Goal: Information Seeking & Learning: Learn about a topic

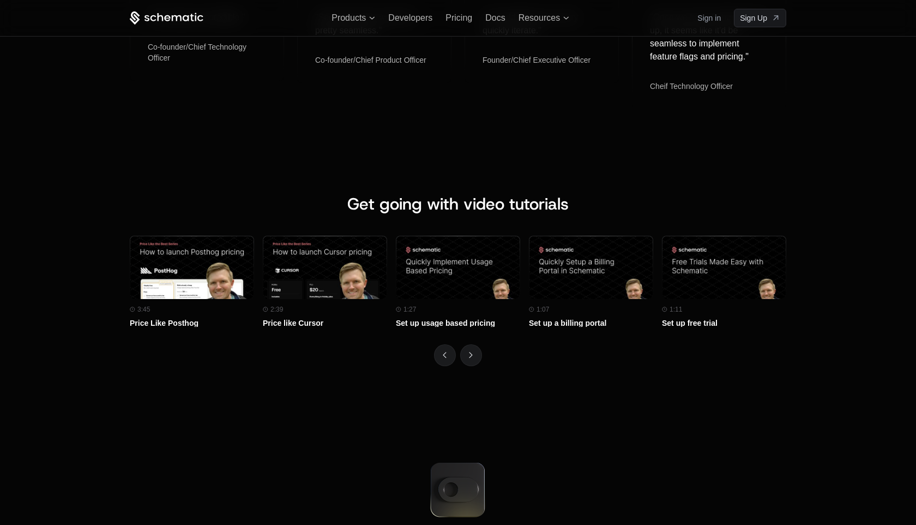
scroll to position [3884, 0]
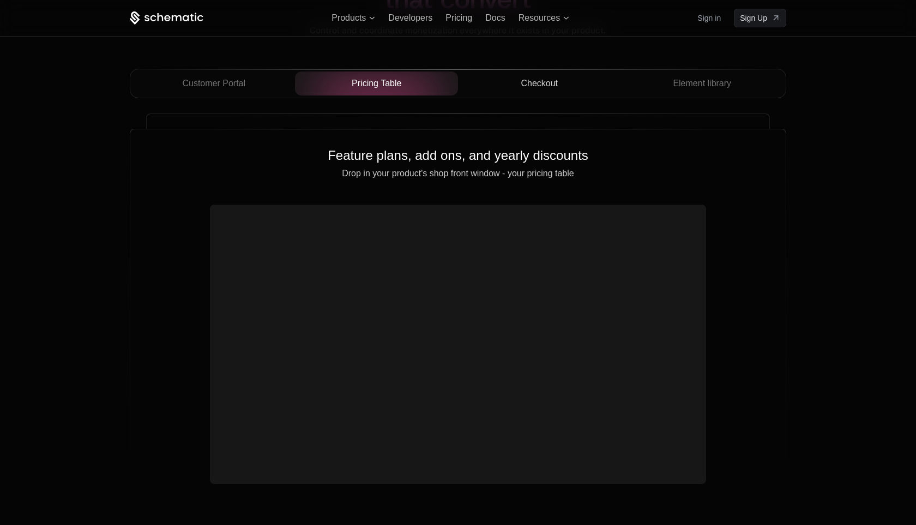
click at [527, 82] on span "Checkout" at bounding box center [539, 83] width 37 height 13
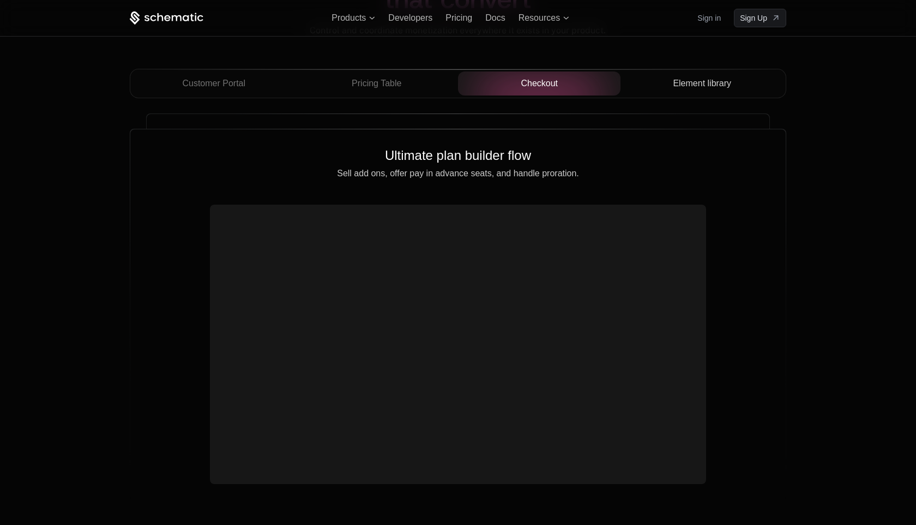
click at [683, 79] on span "Element library" at bounding box center [702, 83] width 58 height 13
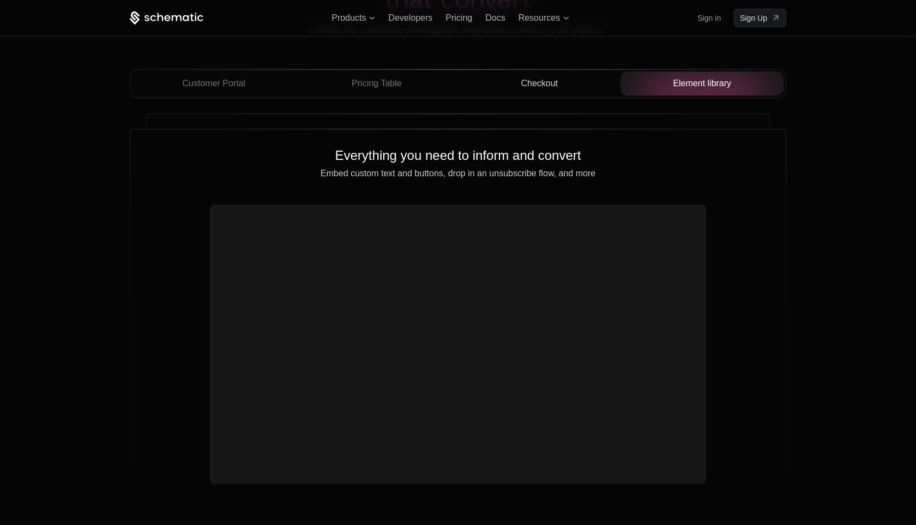
click at [514, 83] on div "Checkout" at bounding box center [540, 83] width 146 height 13
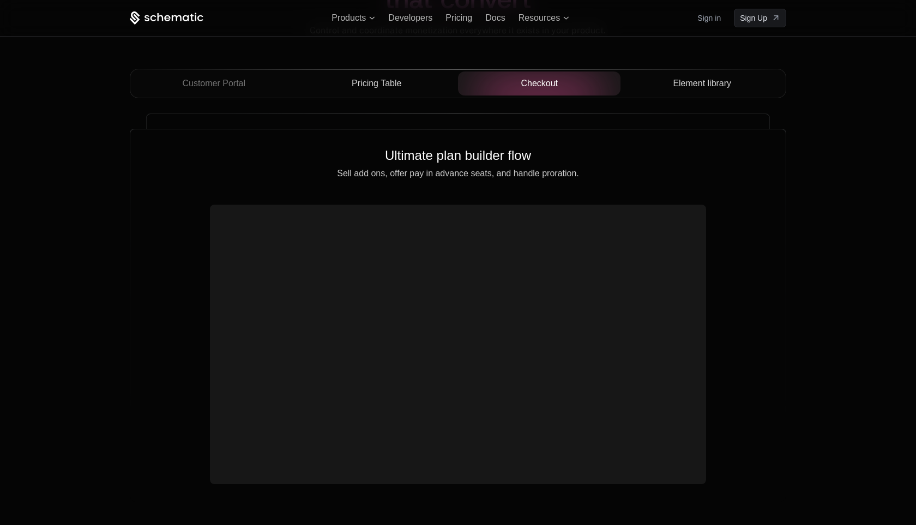
click at [409, 79] on div "Pricing Table" at bounding box center [377, 83] width 146 height 13
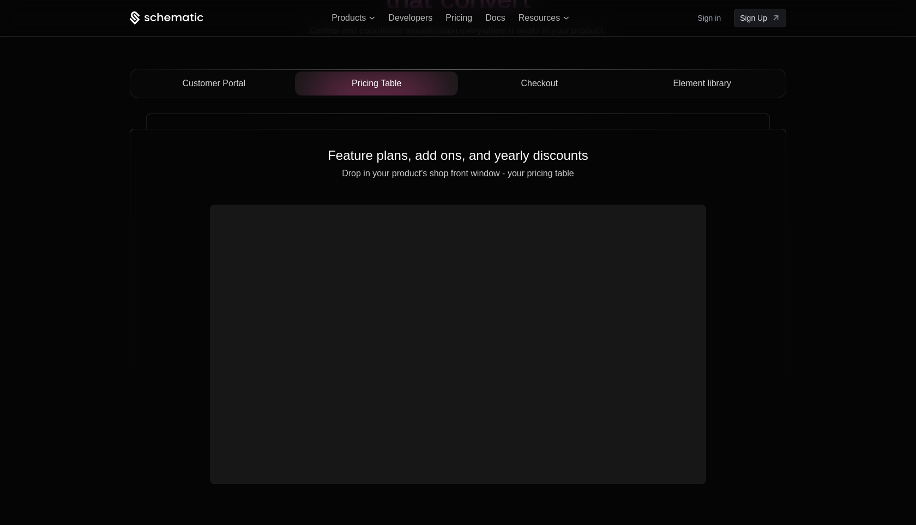
click at [205, 80] on span "Customer Portal" at bounding box center [213, 83] width 63 height 13
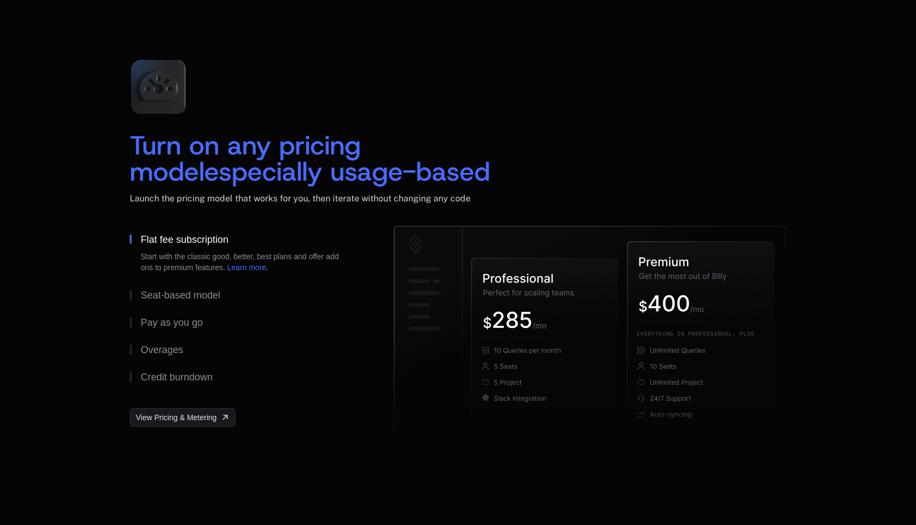
scroll to position [1552, 0]
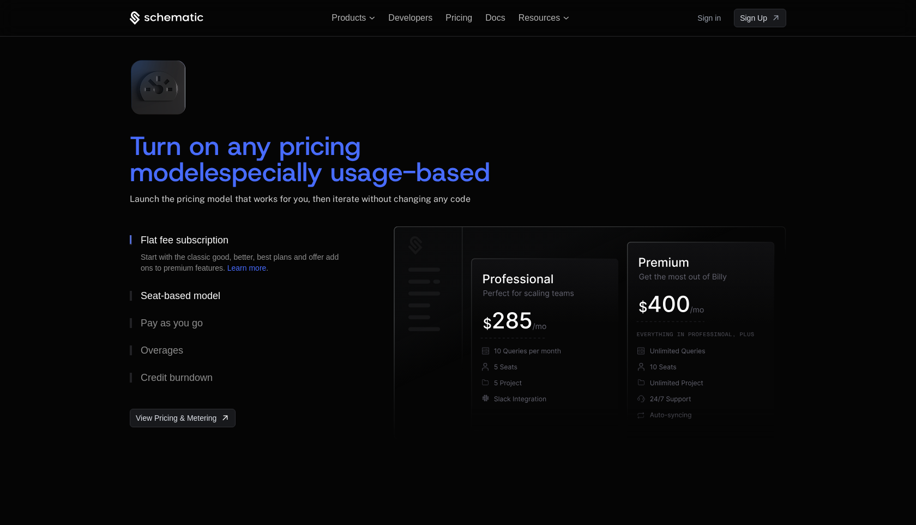
click at [178, 293] on div "Seat-based model" at bounding box center [181, 296] width 80 height 10
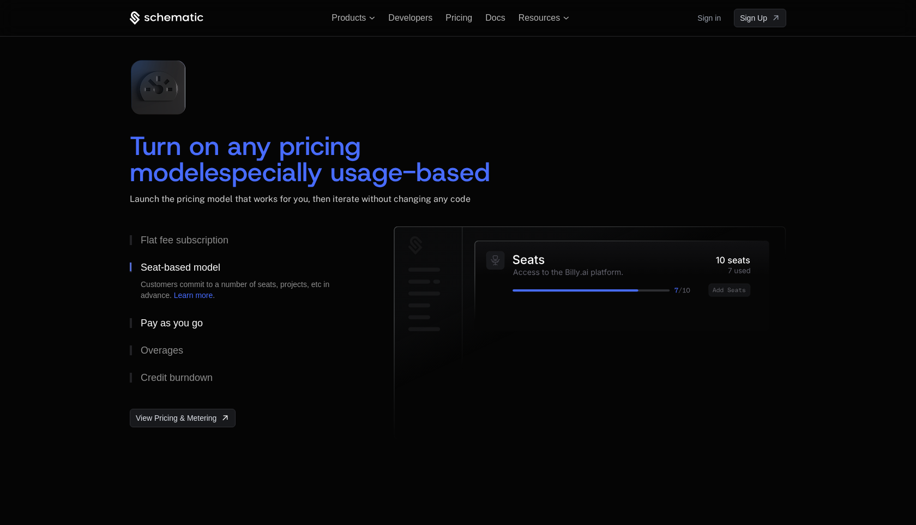
click at [171, 319] on div "Pay as you go" at bounding box center [172, 323] width 62 height 10
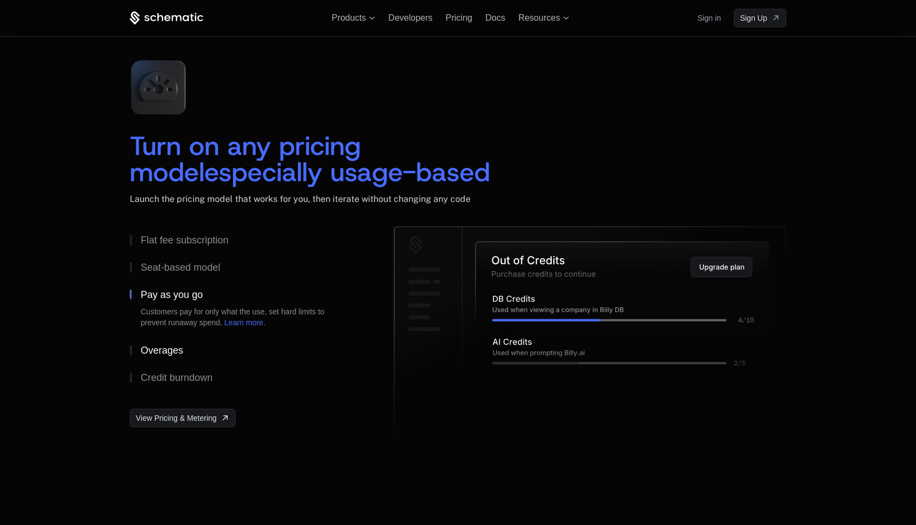
click at [167, 345] on div "Overages" at bounding box center [162, 350] width 43 height 10
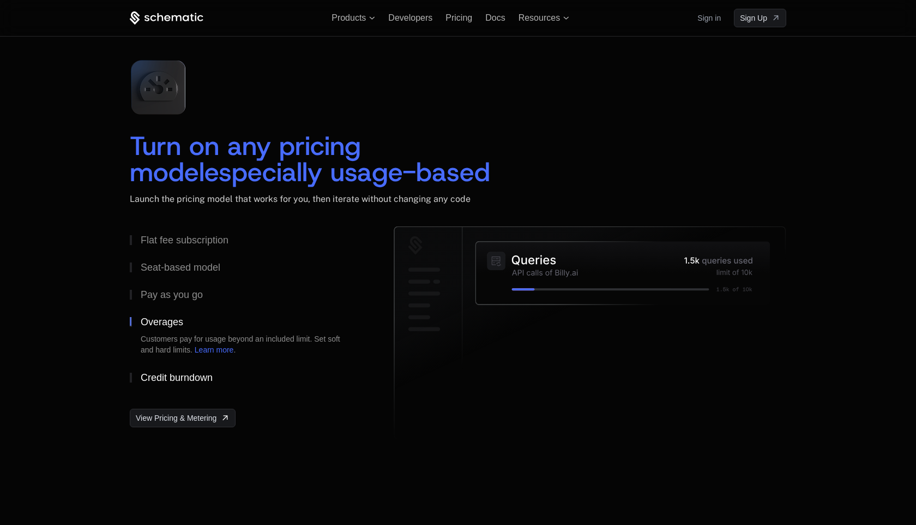
click at [169, 375] on div "Credit burndown" at bounding box center [177, 378] width 72 height 10
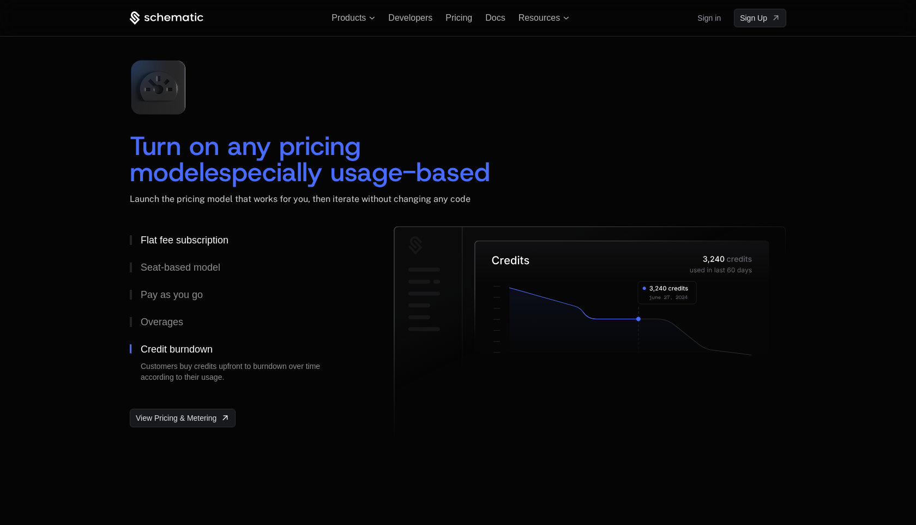
click at [200, 241] on div "Flat fee subscription" at bounding box center [185, 240] width 88 height 10
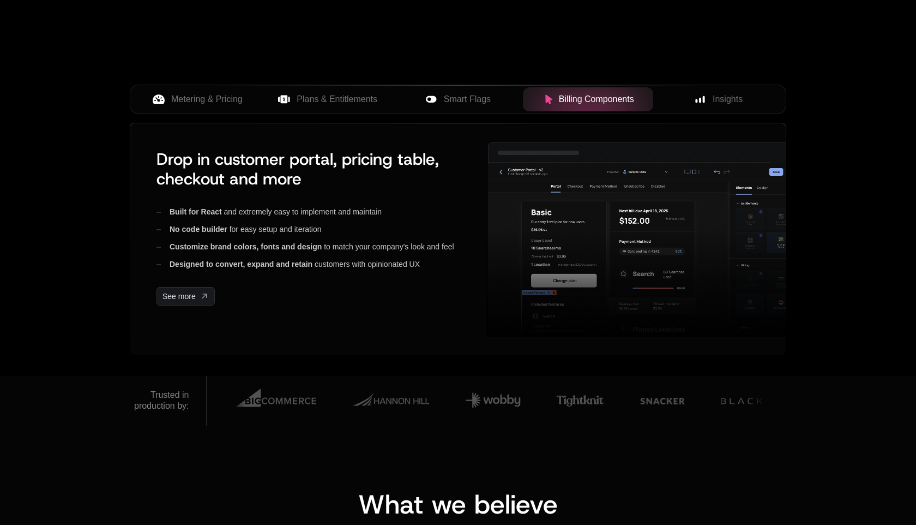
scroll to position [401, 0]
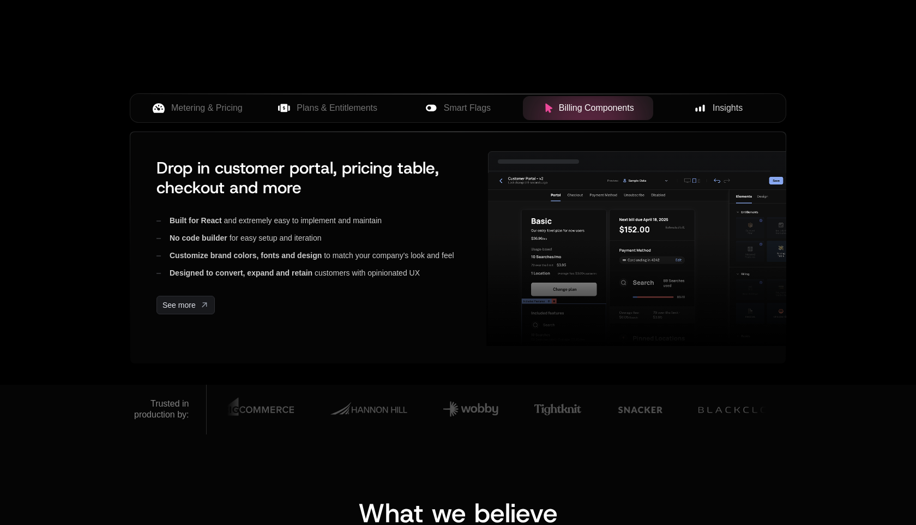
click at [713, 107] on span "Insights" at bounding box center [728, 107] width 30 height 13
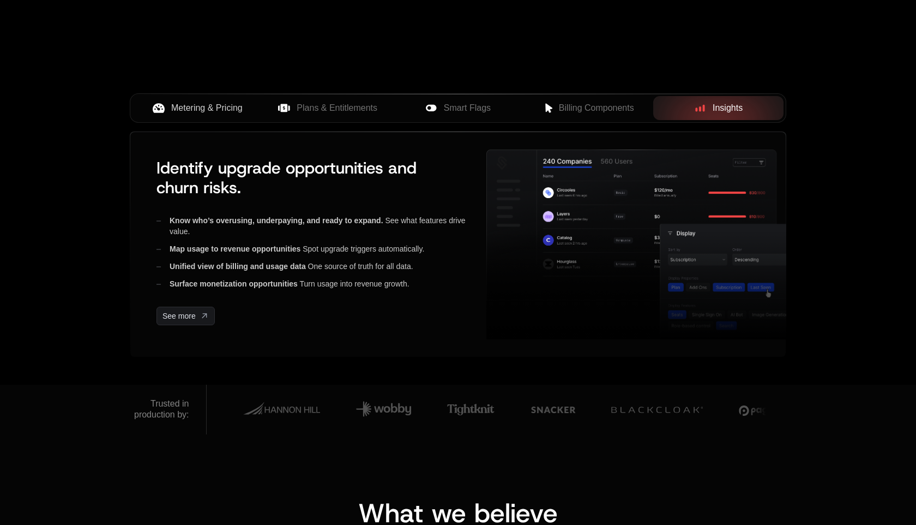
click at [215, 104] on span "Metering & Pricing" at bounding box center [206, 107] width 71 height 13
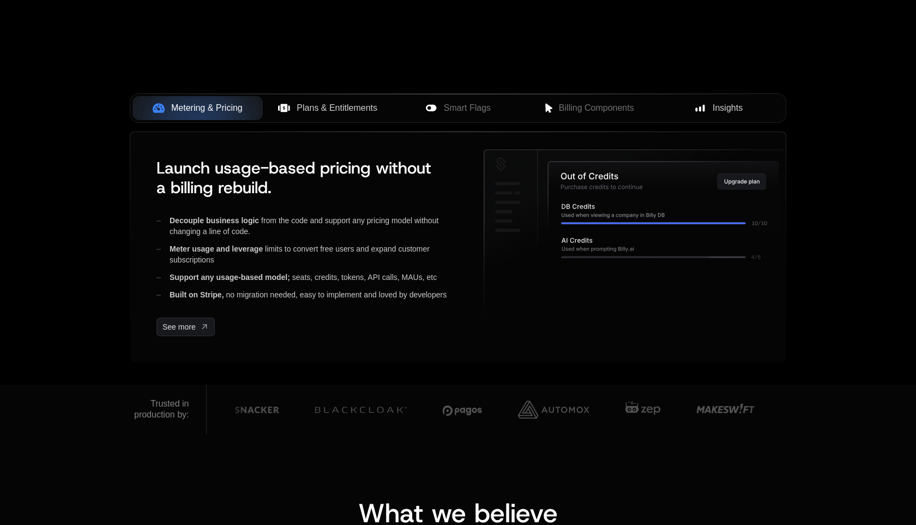
click at [337, 101] on span "Plans & Entitlements" at bounding box center [337, 107] width 81 height 13
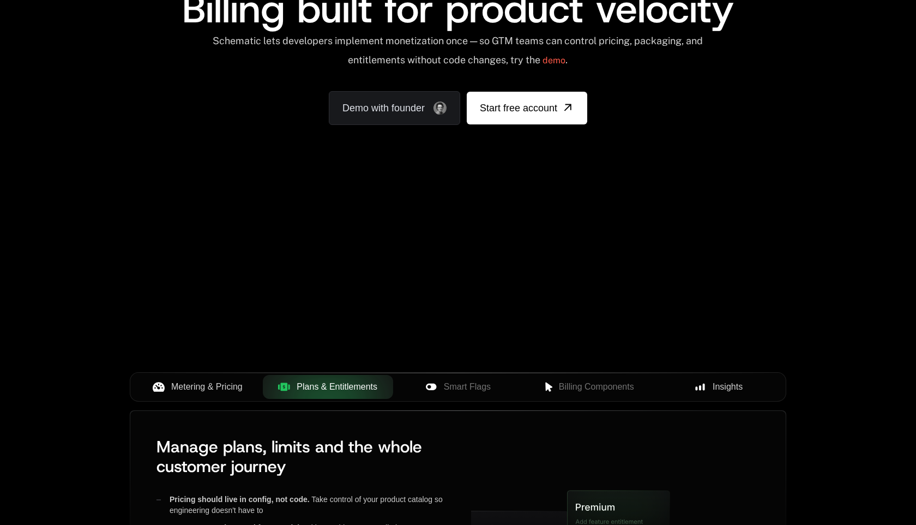
scroll to position [0, 0]
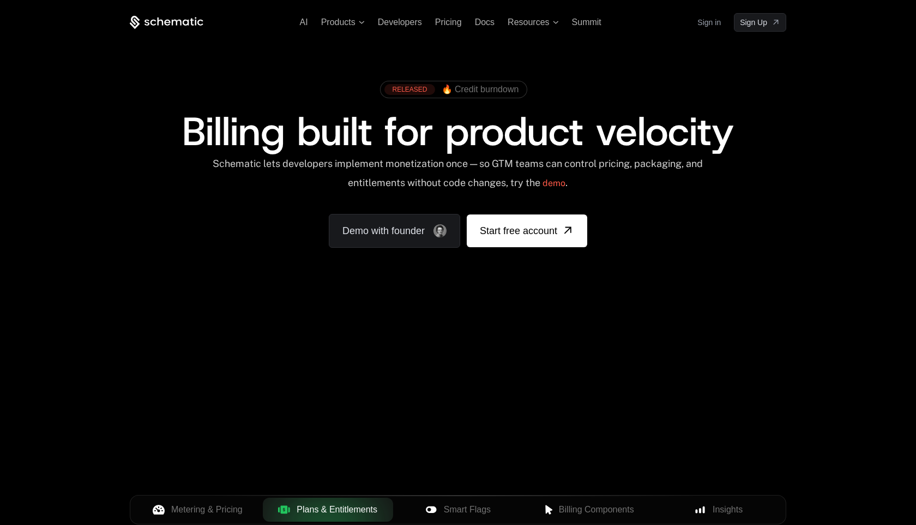
click at [792, 128] on div "RELEASED 🔥 Credit burndown Billing built for product velocity Schematic lets de…" at bounding box center [458, 162] width 709 height 260
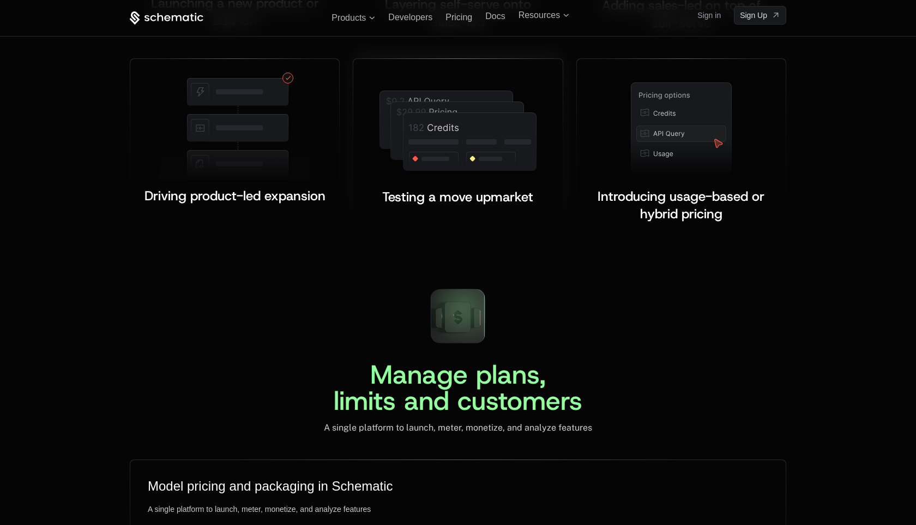
scroll to position [2281, 0]
